Goal: Find specific page/section: Find specific page/section

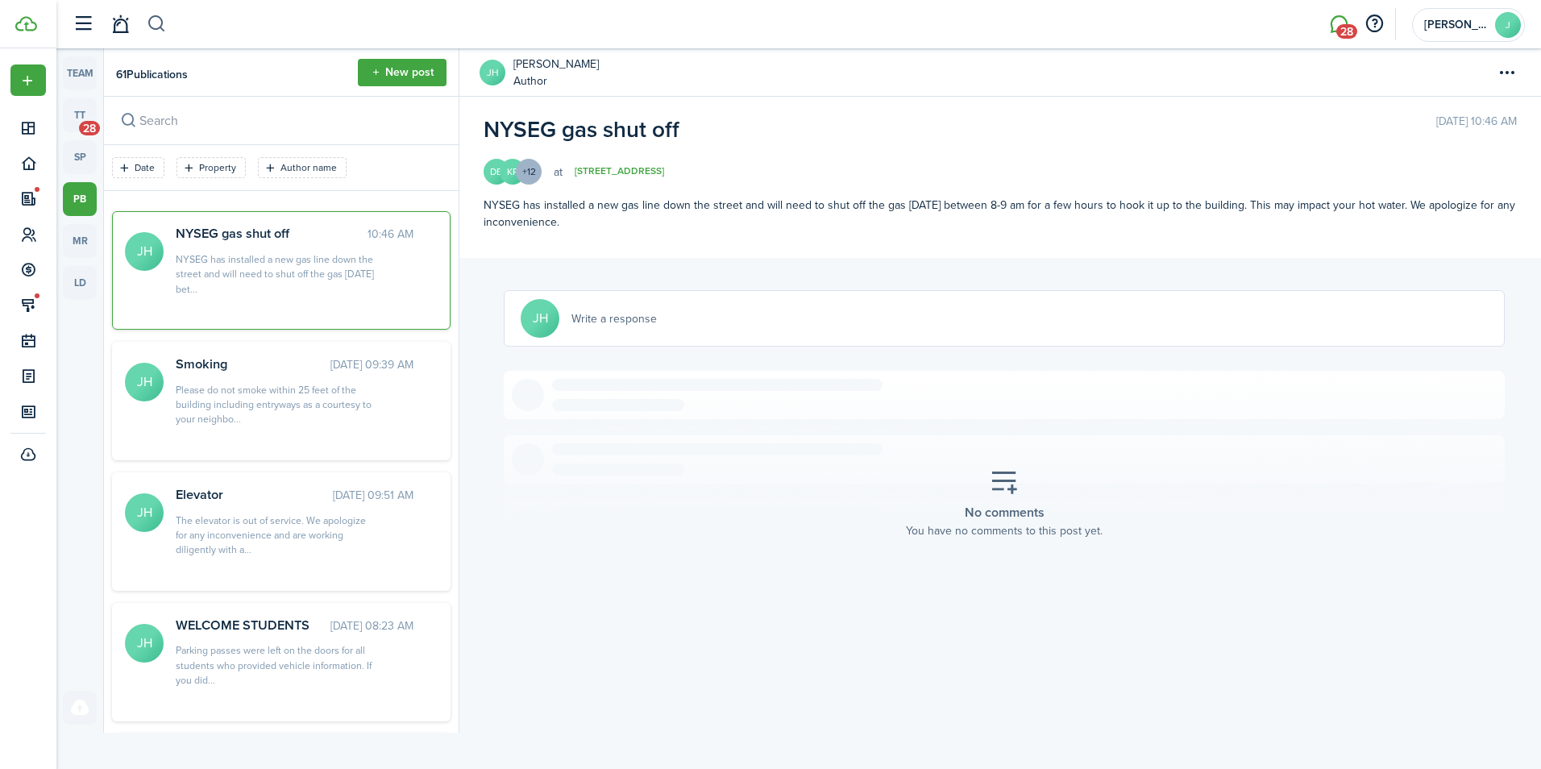
click at [164, 29] on button "button" at bounding box center [157, 23] width 20 height 27
type input "[PERSON_NAME]"
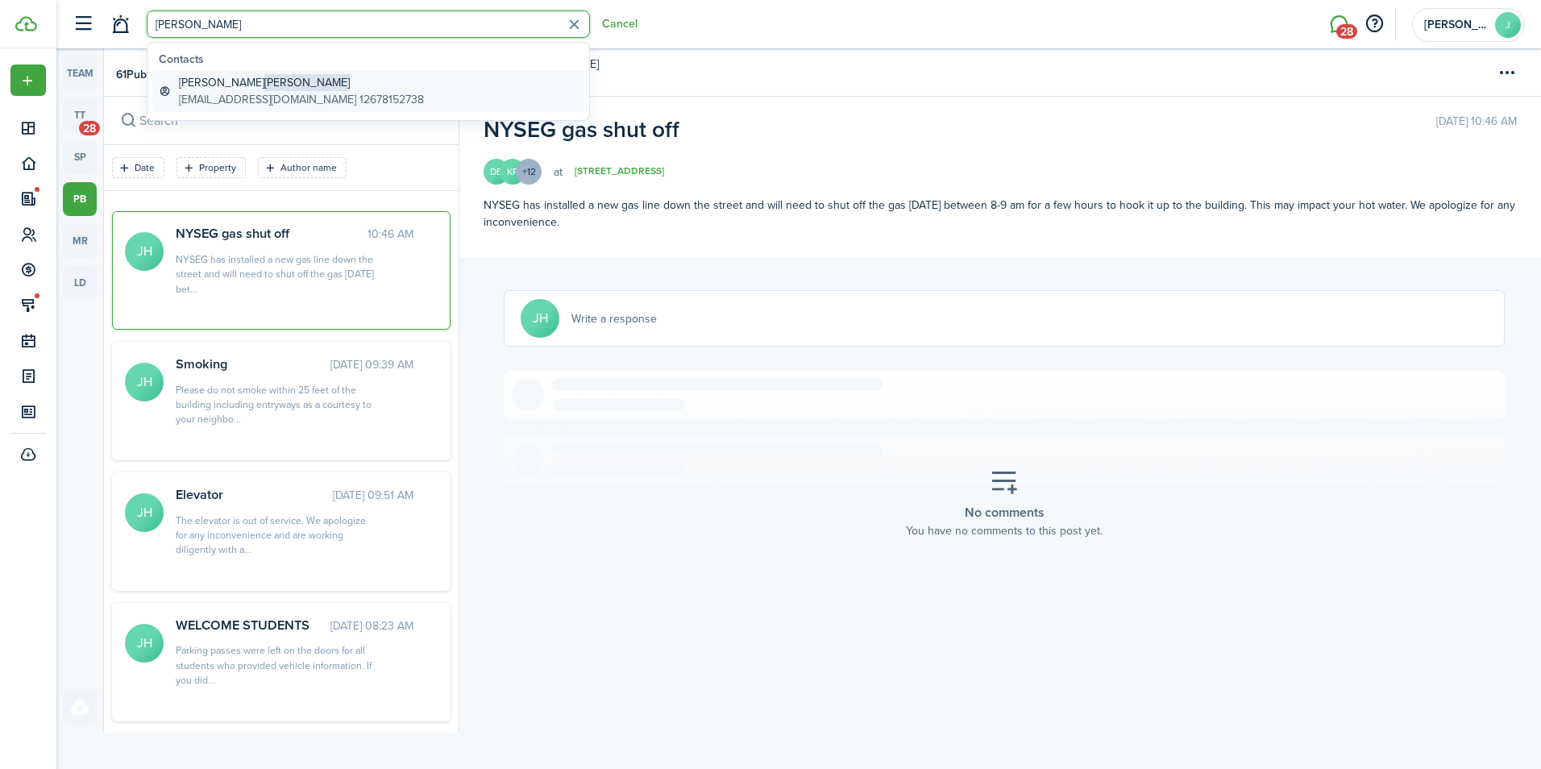
click at [243, 95] on global-search-item-description "[EMAIL_ADDRESS][DOMAIN_NAME] 12678152738" at bounding box center [301, 99] width 245 height 17
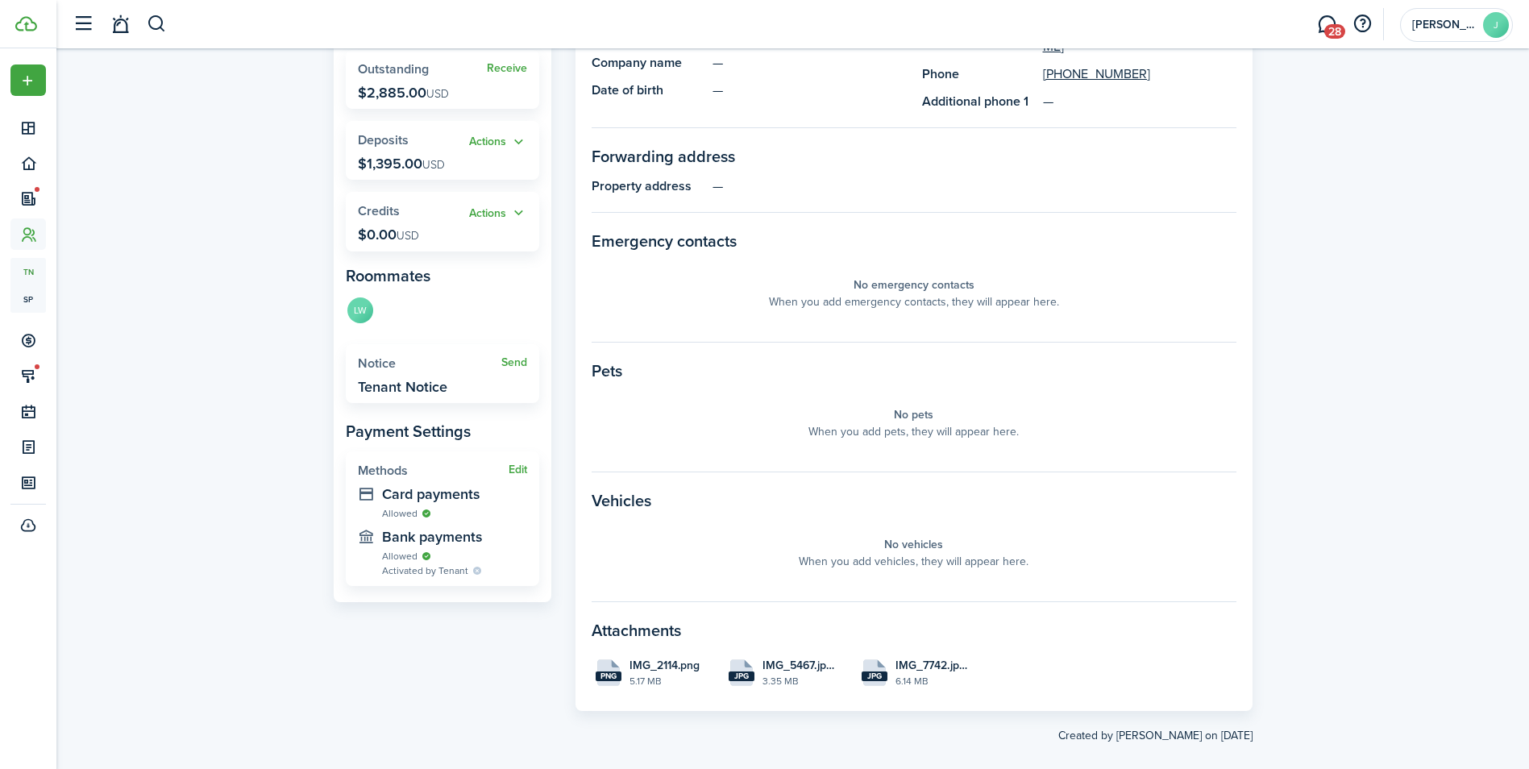
scroll to position [276, 0]
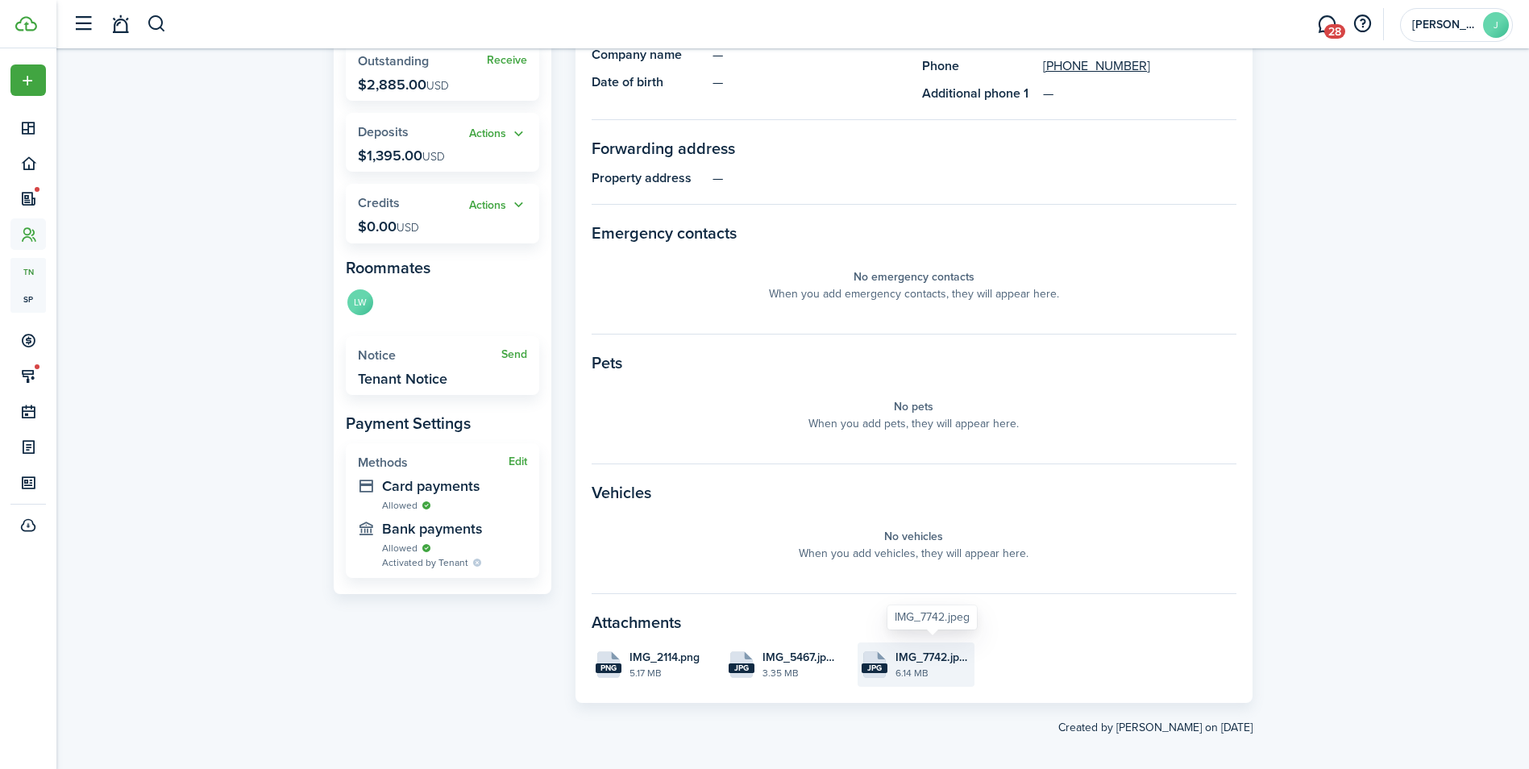
click at [927, 649] on span "IMG_7742.jpeg" at bounding box center [932, 657] width 75 height 17
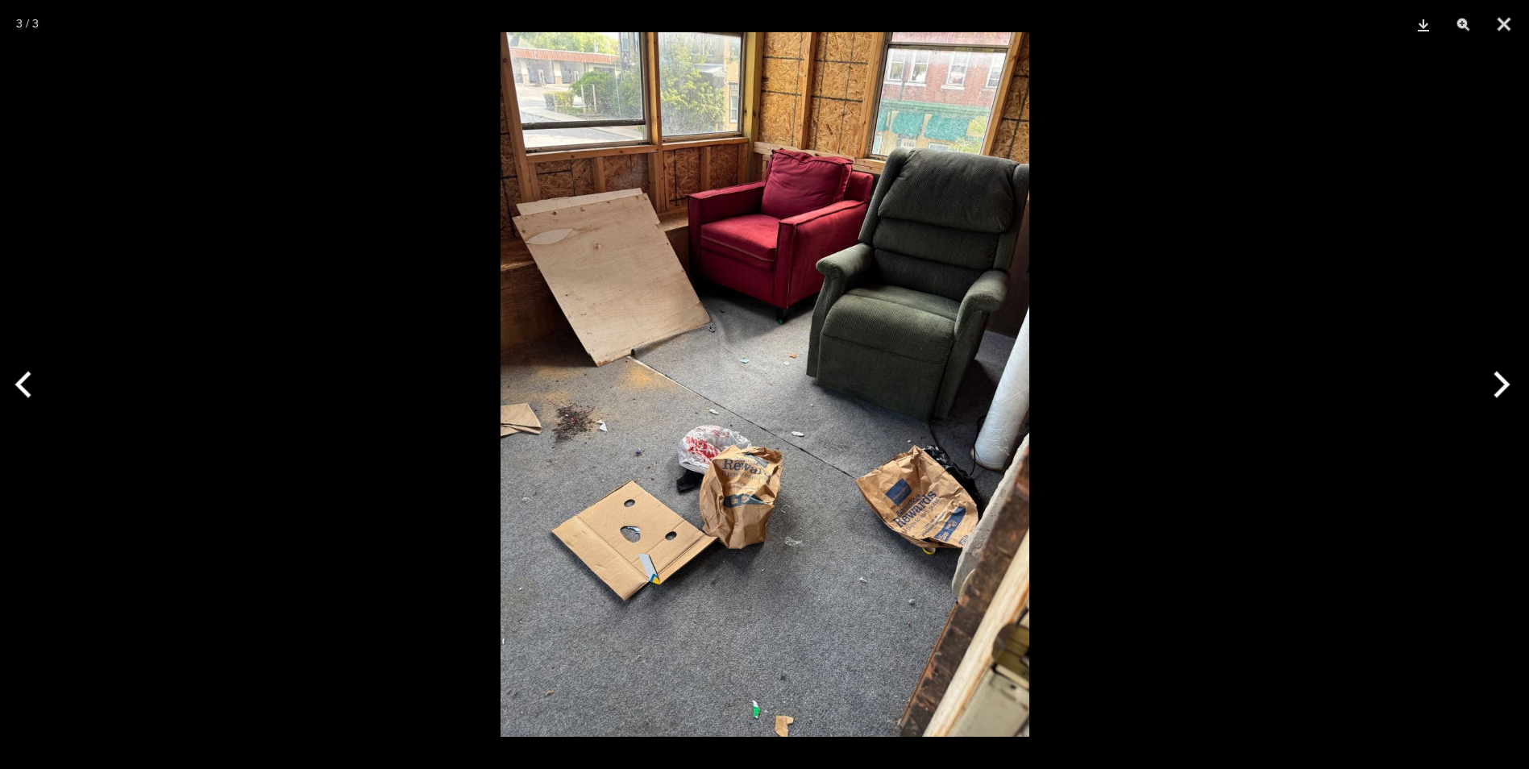
click at [31, 376] on button "Previous" at bounding box center [30, 384] width 60 height 81
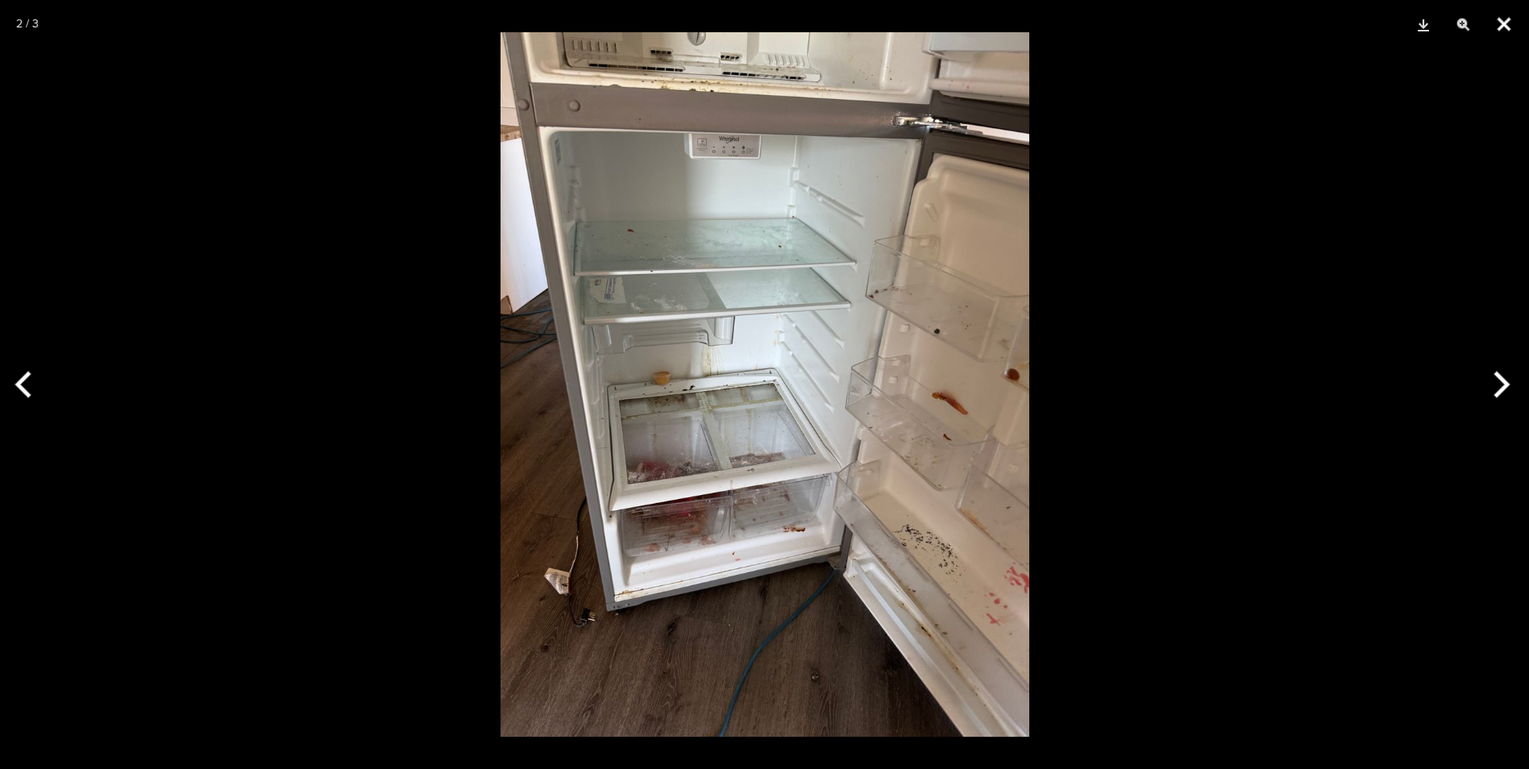
click at [1497, 27] on button "Close" at bounding box center [1504, 24] width 40 height 48
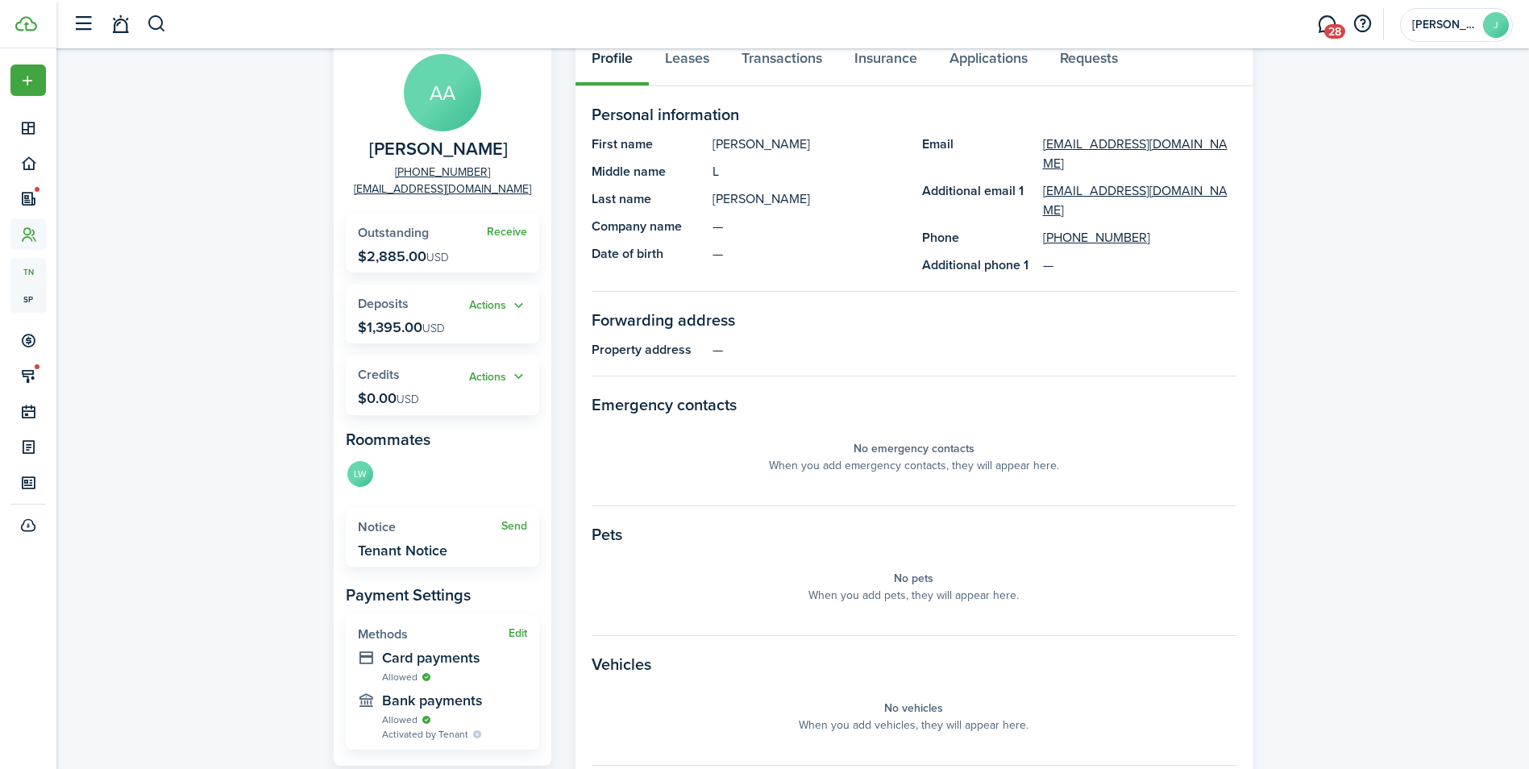
scroll to position [0, 0]
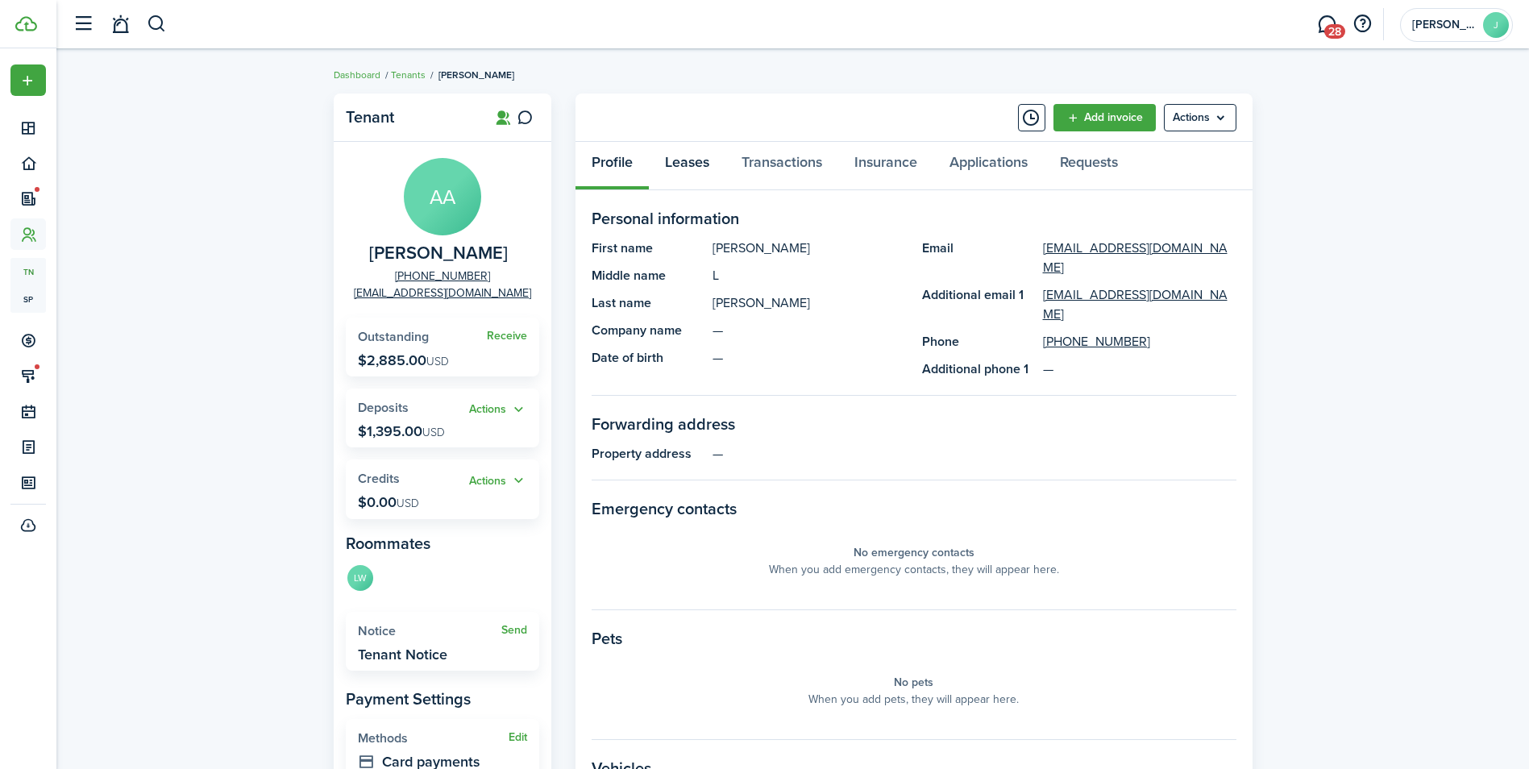
click at [696, 168] on link "Leases" at bounding box center [687, 166] width 77 height 48
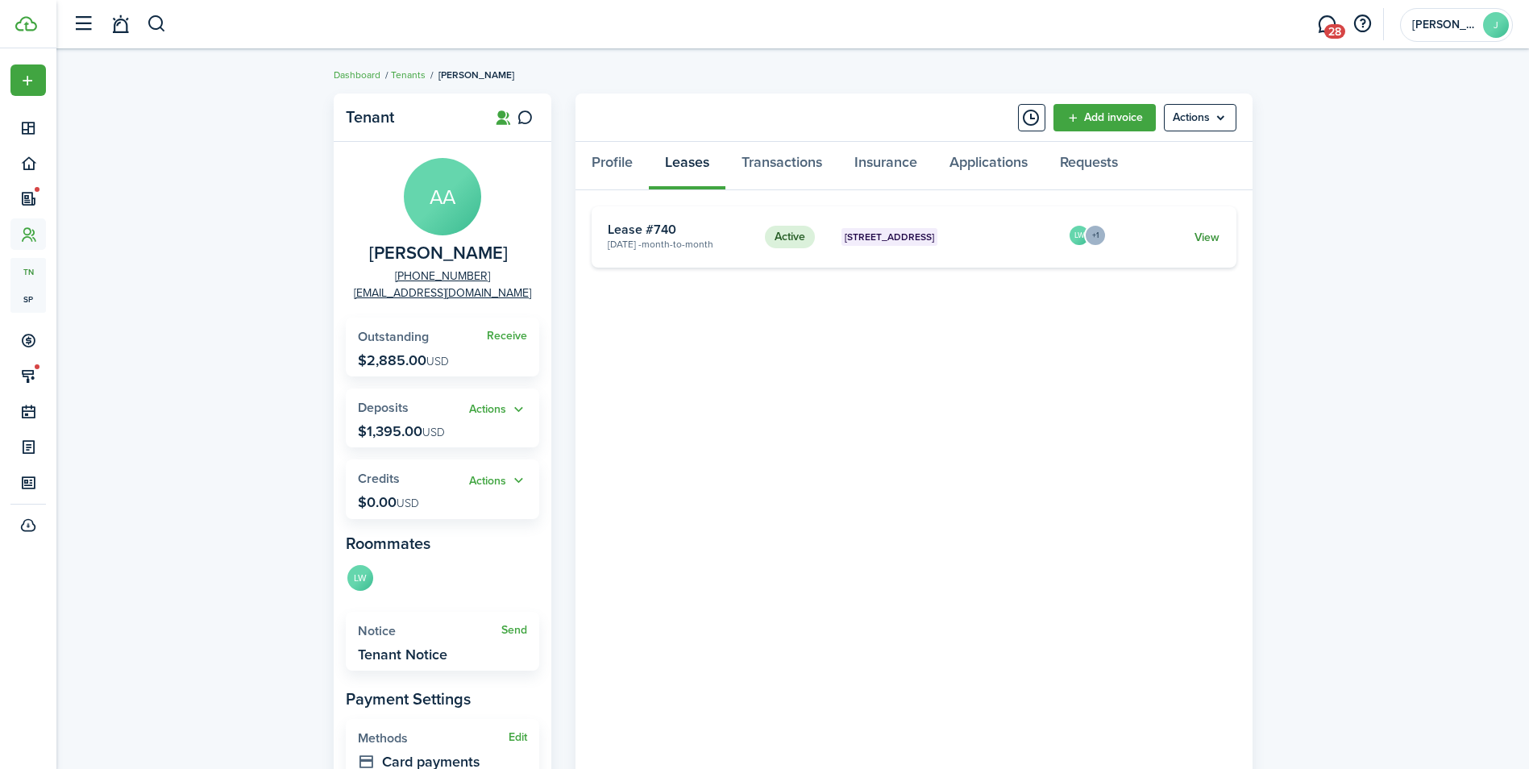
click at [1199, 234] on link "View" at bounding box center [1206, 237] width 25 height 17
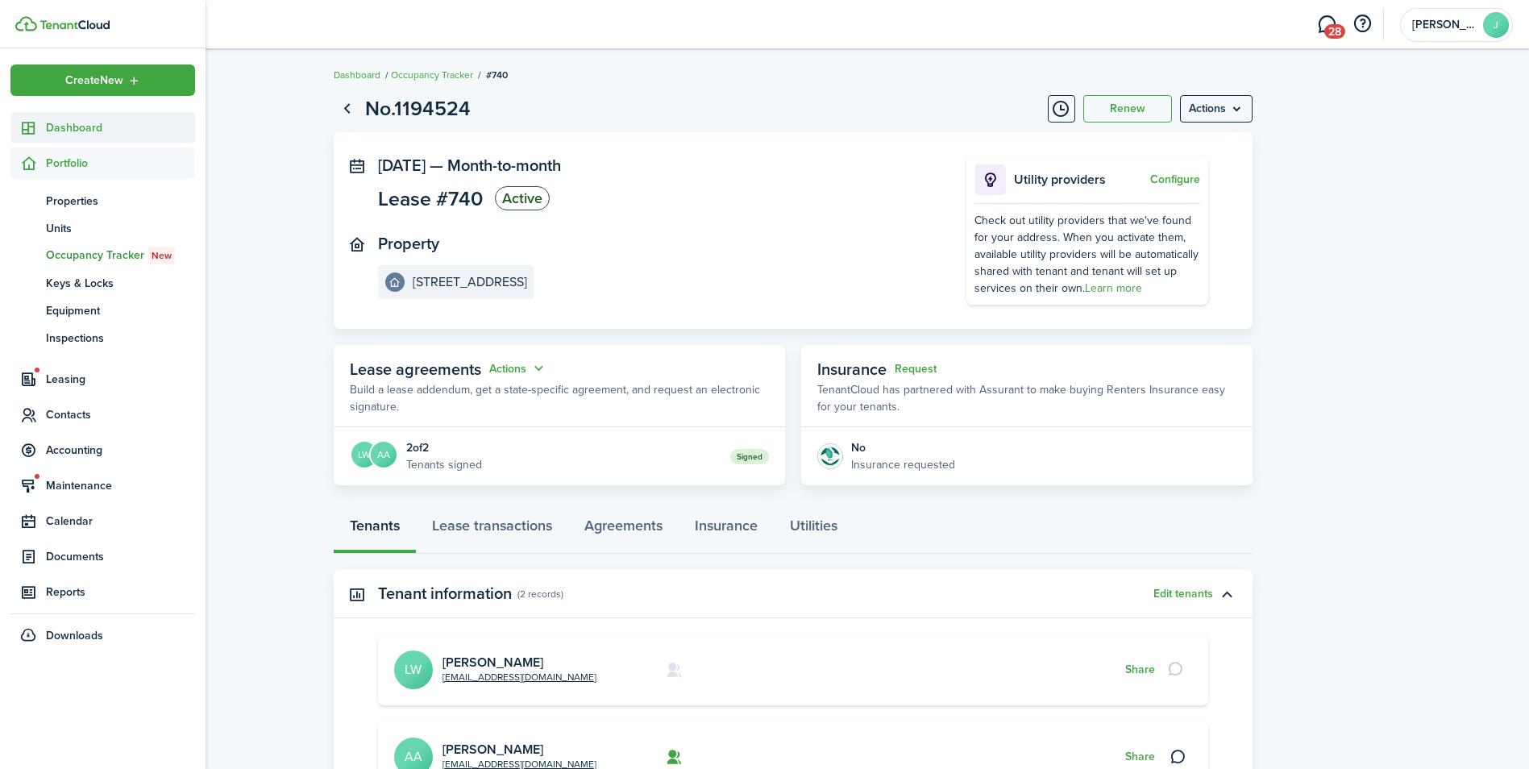
click at [60, 123] on span "Dashboard" at bounding box center [120, 127] width 149 height 17
